Goal: Transaction & Acquisition: Purchase product/service

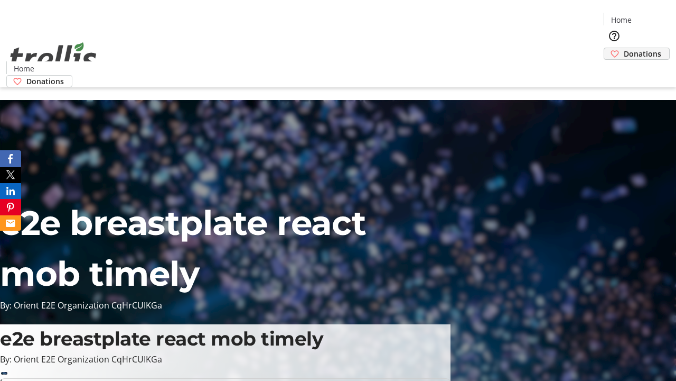
click at [624, 48] on span "Donations" at bounding box center [643, 53] width 38 height 11
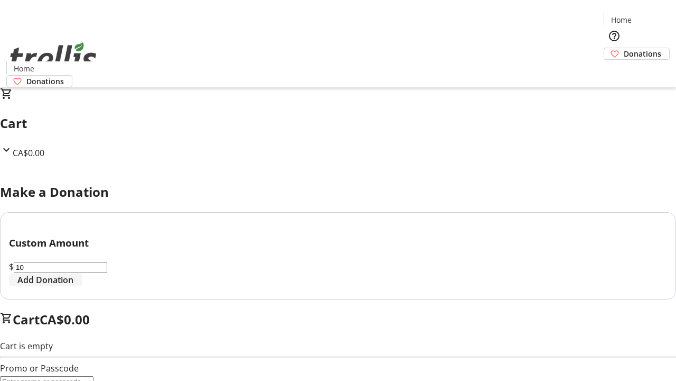
click at [73, 286] on span "Add Donation" at bounding box center [45, 279] width 56 height 13
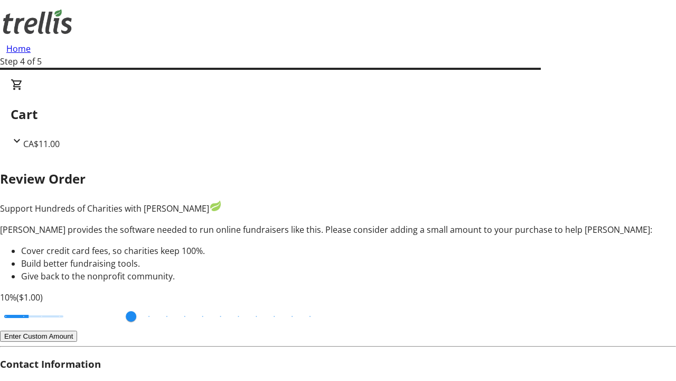
click at [77, 330] on button "Enter Custom Amount" at bounding box center [38, 335] width 77 height 11
